Goal: Navigation & Orientation: Go to known website

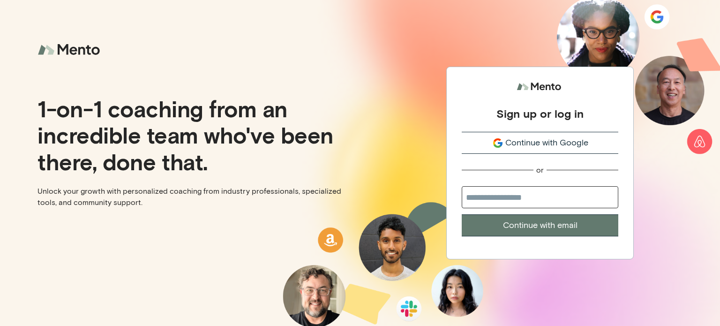
click at [525, 137] on span "Continue with Google" at bounding box center [546, 142] width 83 height 13
